Goal: Transaction & Acquisition: Subscribe to service/newsletter

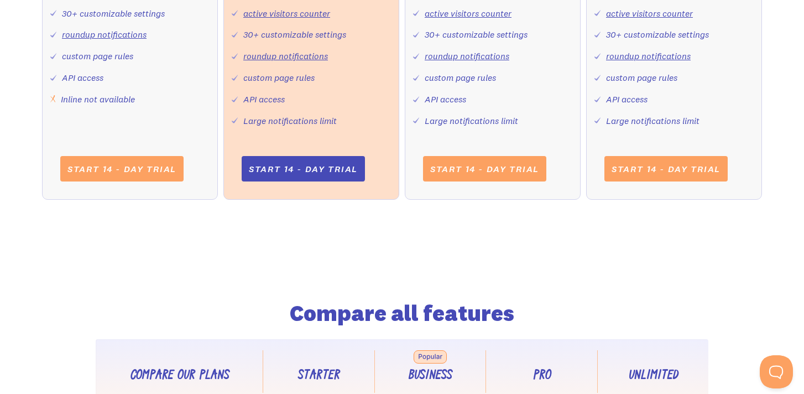
scroll to position [668, 0]
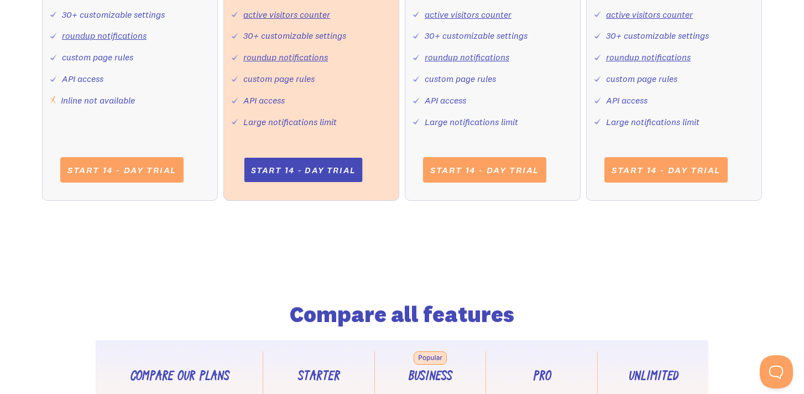
click at [303, 168] on link "Start 14 - day trial" at bounding box center [303, 170] width 118 height 24
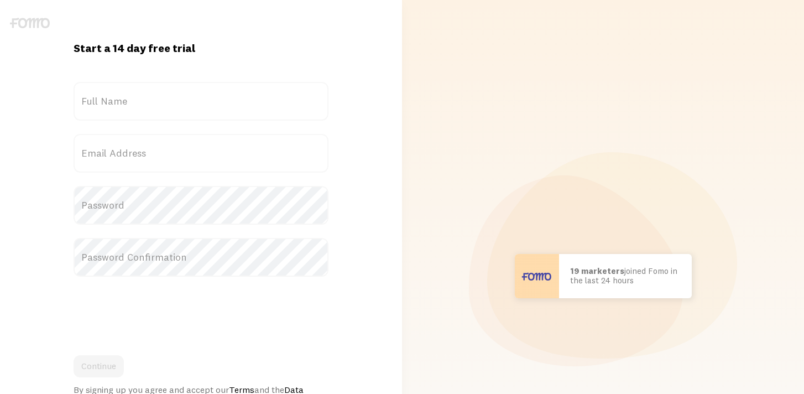
click at [233, 93] on label "Full Name" at bounding box center [201, 101] width 255 height 39
click at [233, 93] on input "Full Name" at bounding box center [201, 101] width 255 height 39
click at [230, 108] on label "Full Name" at bounding box center [201, 101] width 255 height 39
click at [230, 108] on input "Full Name" at bounding box center [201, 101] width 255 height 39
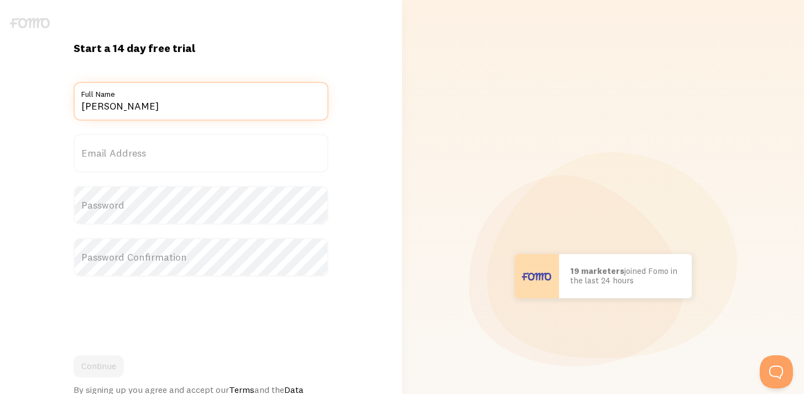
type input "Eliyahu Kretchmer"
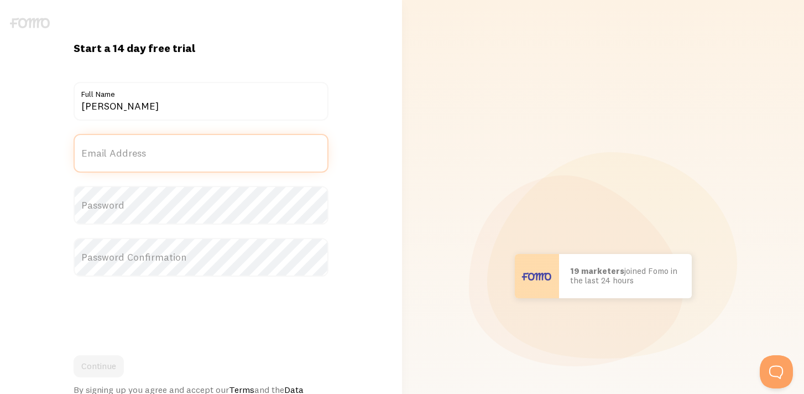
type input "office@sharpenup365.com"
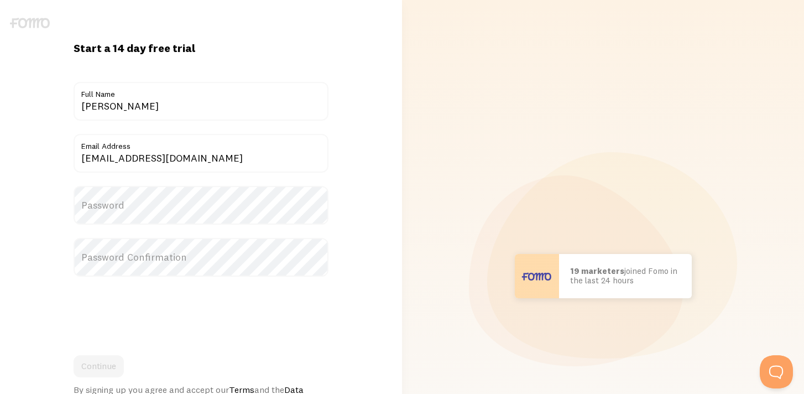
click at [172, 198] on label "Password" at bounding box center [201, 205] width 255 height 39
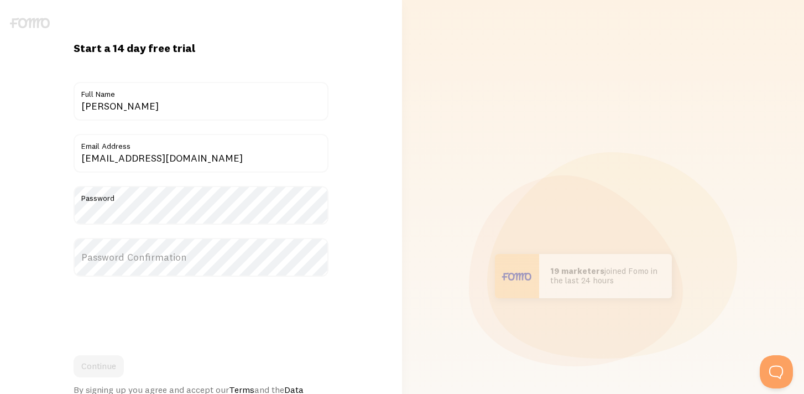
click at [139, 255] on label "Password Confirmation" at bounding box center [201, 257] width 255 height 39
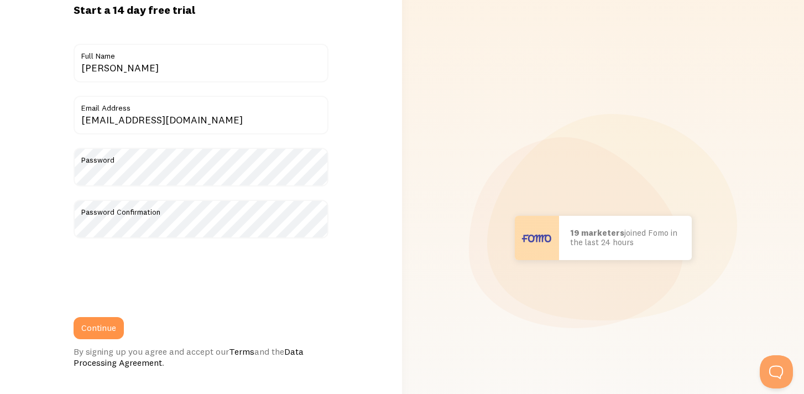
scroll to position [44, 0]
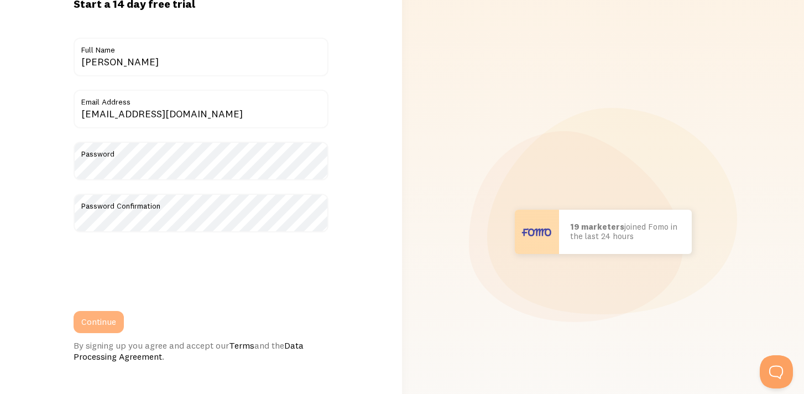
click at [116, 316] on button "Continue" at bounding box center [99, 322] width 50 height 22
